Goal: Transaction & Acquisition: Book appointment/travel/reservation

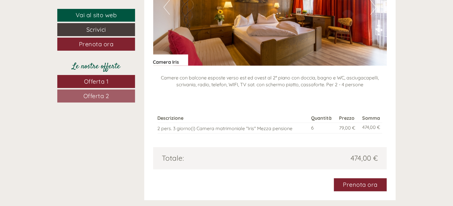
scroll to position [564, 0]
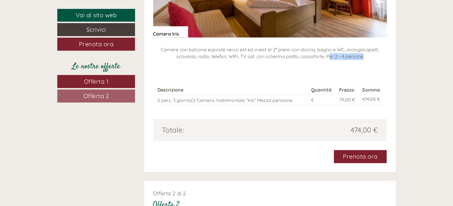
drag, startPoint x: 328, startPoint y: 49, endPoint x: 367, endPoint y: 50, distance: 38.6
click at [367, 50] on p "Camere con balcone esposte verso est ed ovest al 2° piano con doccia, bagno e W…" at bounding box center [270, 54] width 234 height 14
drag, startPoint x: 327, startPoint y: 50, endPoint x: 367, endPoint y: 49, distance: 40.6
click at [367, 49] on p "Camere con balcone esposte verso est ed ovest al 2° piano con doccia, bagno e W…" at bounding box center [270, 54] width 234 height 14
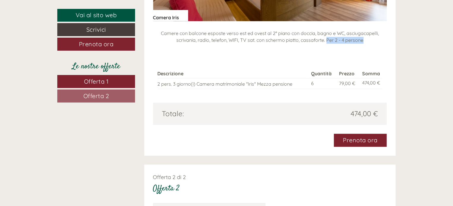
scroll to position [593, 0]
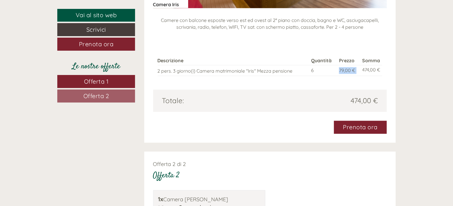
drag, startPoint x: 338, startPoint y: 63, endPoint x: 359, endPoint y: 63, distance: 22.0
click at [359, 65] on tr "2 pers. 3 giorno(i) Camera matrimoniale "Iris" Mezza pensione 6 79,00 € 474,00 €" at bounding box center [269, 70] width 225 height 11
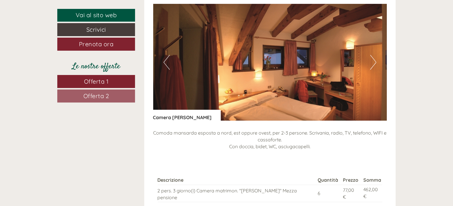
scroll to position [831, 0]
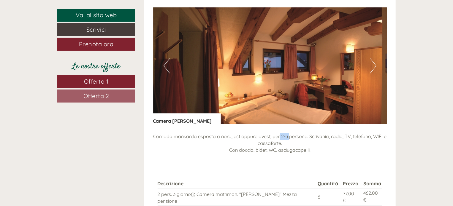
drag, startPoint x: 279, startPoint y: 130, endPoint x: 288, endPoint y: 130, distance: 9.5
click at [288, 133] on p "Comoda mansarda esposta a nord, est oppure ovest, per 2-3 persone. Scrivania, r…" at bounding box center [270, 143] width 234 height 20
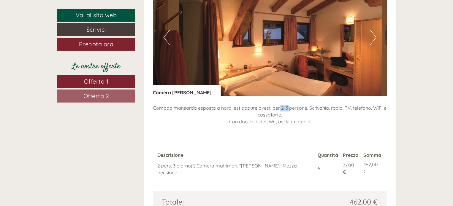
scroll to position [919, 0]
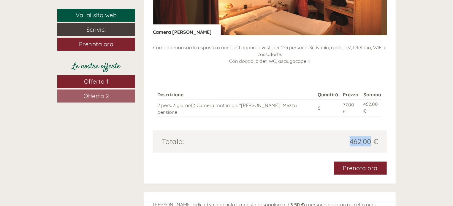
drag, startPoint x: 344, startPoint y: 128, endPoint x: 370, endPoint y: 128, distance: 26.4
click at [370, 136] on div "462,00 €" at bounding box center [326, 141] width 112 height 10
drag, startPoint x: 336, startPoint y: 97, endPoint x: 363, endPoint y: 101, distance: 27.0
click at [363, 101] on tr "2 pers. 3 giorno(i) Camera matrimon. "[PERSON_NAME]" Mezza pensione 6 77,00 € 4…" at bounding box center [269, 107] width 225 height 17
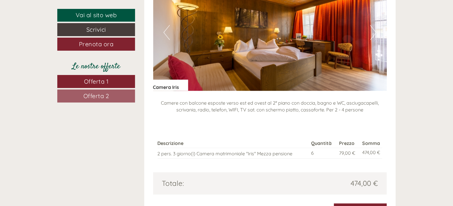
scroll to position [564, 0]
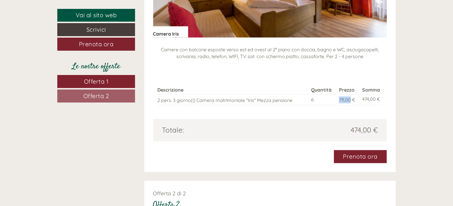
drag, startPoint x: 339, startPoint y: 93, endPoint x: 350, endPoint y: 94, distance: 11.0
click at [349, 97] on span "79,00 €" at bounding box center [347, 100] width 16 height 6
click at [350, 125] on span "474,00 €" at bounding box center [363, 130] width 27 height 10
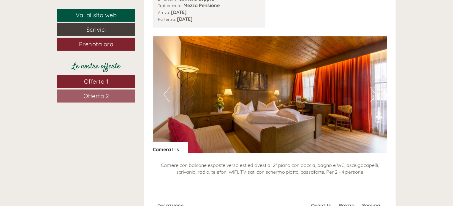
scroll to position [445, 0]
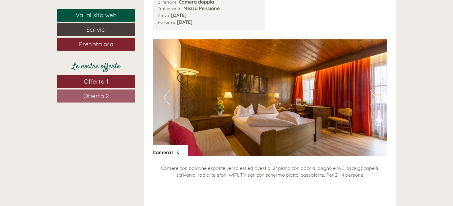
click at [373, 91] on button "Next" at bounding box center [373, 97] width 6 height 15
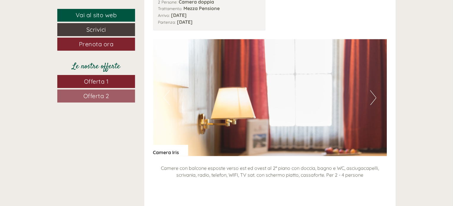
click at [373, 91] on button "Next" at bounding box center [373, 97] width 6 height 15
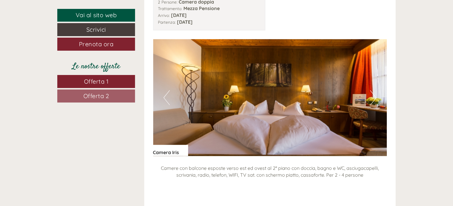
click at [371, 91] on button "Next" at bounding box center [373, 97] width 6 height 15
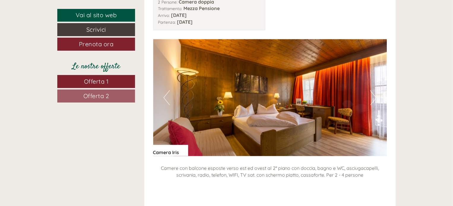
click at [374, 91] on button "Next" at bounding box center [373, 97] width 6 height 15
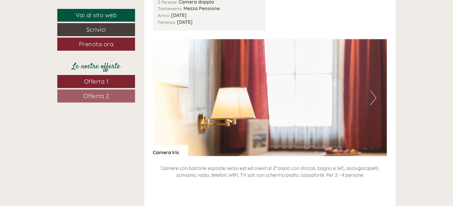
click at [374, 91] on button "Next" at bounding box center [373, 97] width 6 height 15
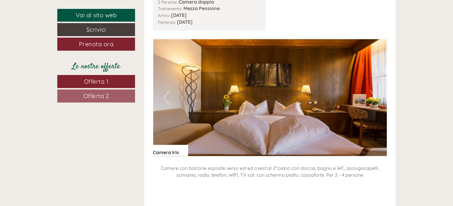
click at [374, 91] on button "Next" at bounding box center [373, 97] width 6 height 15
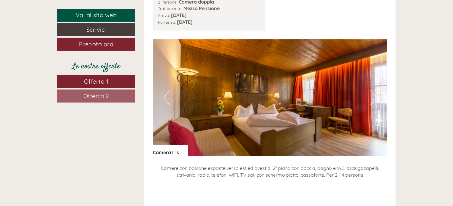
click at [373, 90] on button "Next" at bounding box center [373, 97] width 6 height 15
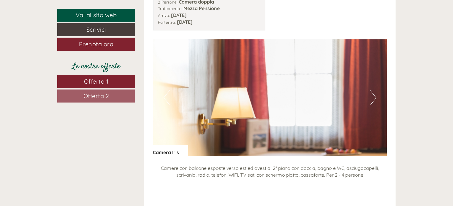
click at [165, 90] on button "Previous" at bounding box center [166, 97] width 6 height 15
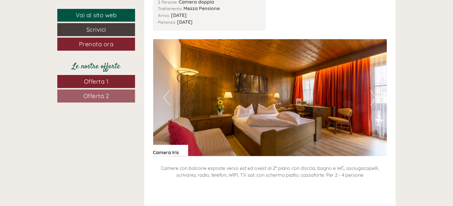
click at [165, 90] on button "Previous" at bounding box center [166, 97] width 6 height 15
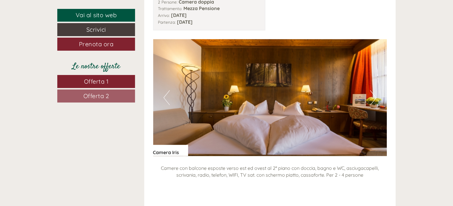
click at [374, 90] on button "Next" at bounding box center [373, 97] width 6 height 15
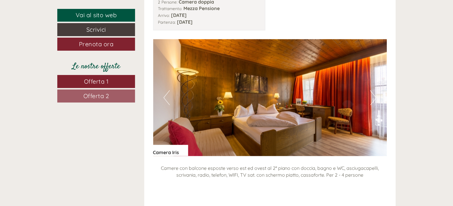
click at [373, 91] on button "Next" at bounding box center [373, 97] width 6 height 15
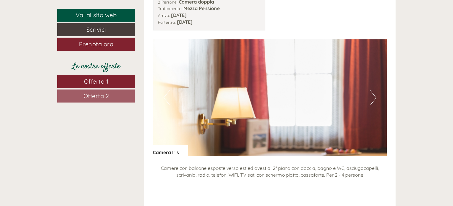
click at [165, 94] on button "Previous" at bounding box center [166, 97] width 6 height 15
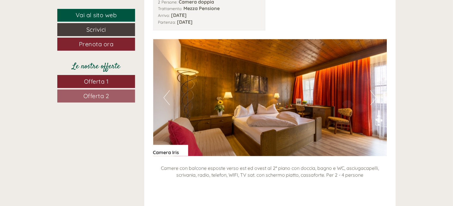
click at [165, 94] on button "Previous" at bounding box center [166, 97] width 6 height 15
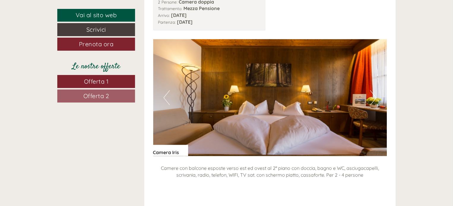
click at [165, 94] on button "Previous" at bounding box center [166, 97] width 6 height 15
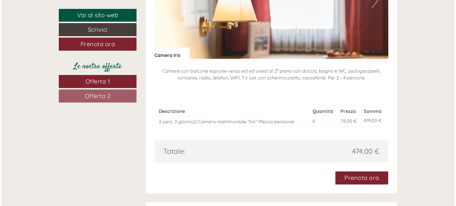
scroll to position [564, 0]
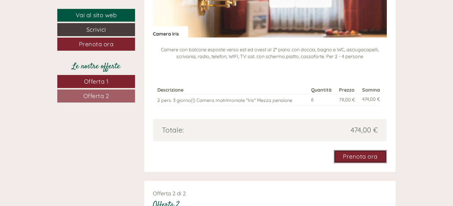
click at [360, 150] on link "Prenota ora" at bounding box center [360, 156] width 53 height 13
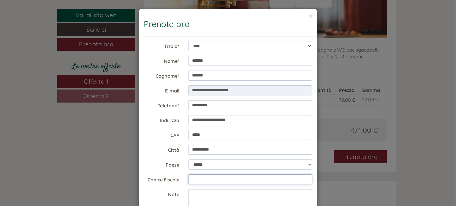
click at [198, 177] on input "Codice Fiscale" at bounding box center [250, 179] width 124 height 10
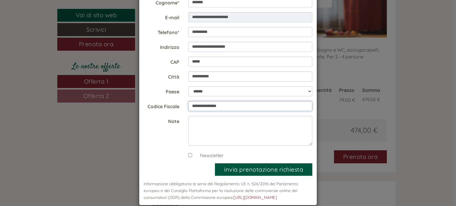
scroll to position [81, 0]
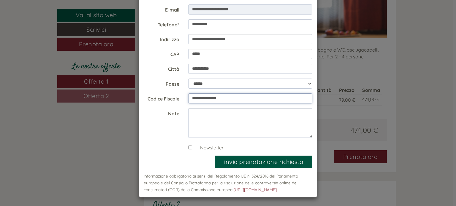
type input "**********"
click at [186, 147] on div "Newsletter" at bounding box center [250, 146] width 133 height 9
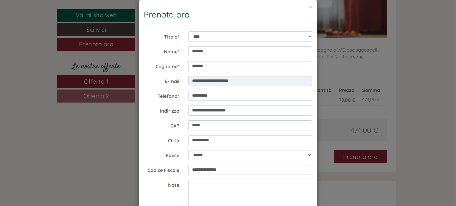
scroll to position [0, 0]
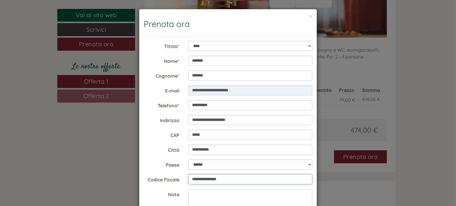
drag, startPoint x: 243, startPoint y: 177, endPoint x: 161, endPoint y: 176, distance: 81.9
click at [161, 176] on div "**********" at bounding box center [227, 179] width 177 height 10
click at [309, 15] on button "×" at bounding box center [310, 16] width 3 height 6
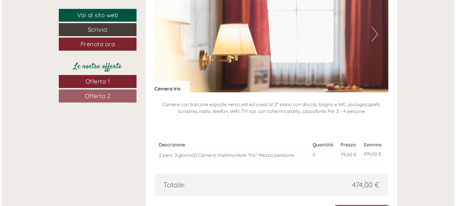
scroll to position [564, 0]
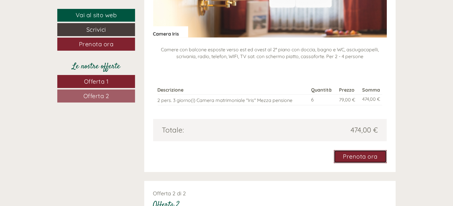
click at [365, 150] on link "Prenota ora" at bounding box center [360, 156] width 53 height 13
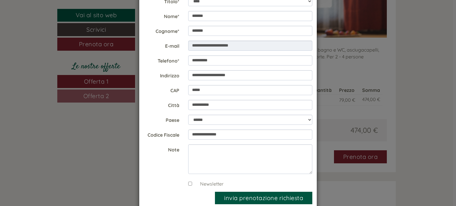
scroll to position [59, 0]
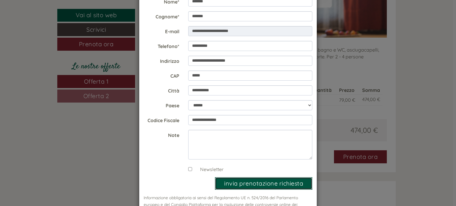
click at [268, 184] on button "invia prenotazione richiesta" at bounding box center [263, 183] width 97 height 13
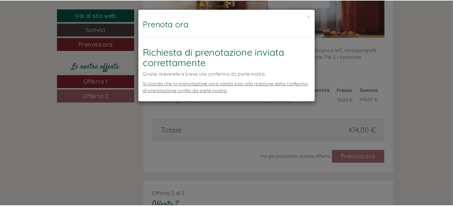
scroll to position [0, 0]
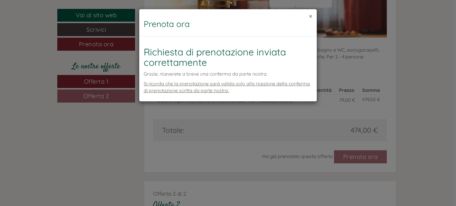
click at [310, 17] on button "×" at bounding box center [310, 16] width 3 height 6
